Goal: Navigation & Orientation: Find specific page/section

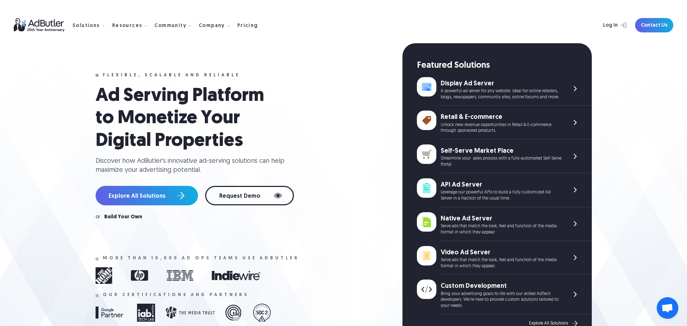
click at [37, 23] on img at bounding box center [43, 25] width 59 height 14
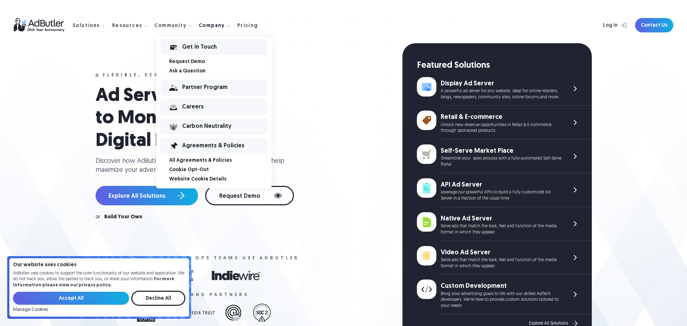
click at [192, 109] on div "Careers" at bounding box center [224, 107] width 85 height 5
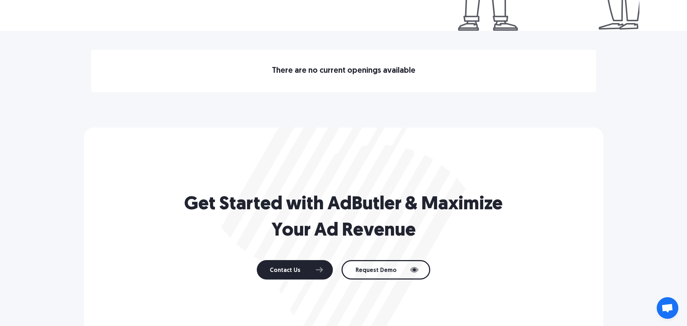
scroll to position [386, 0]
